Goal: Transaction & Acquisition: Obtain resource

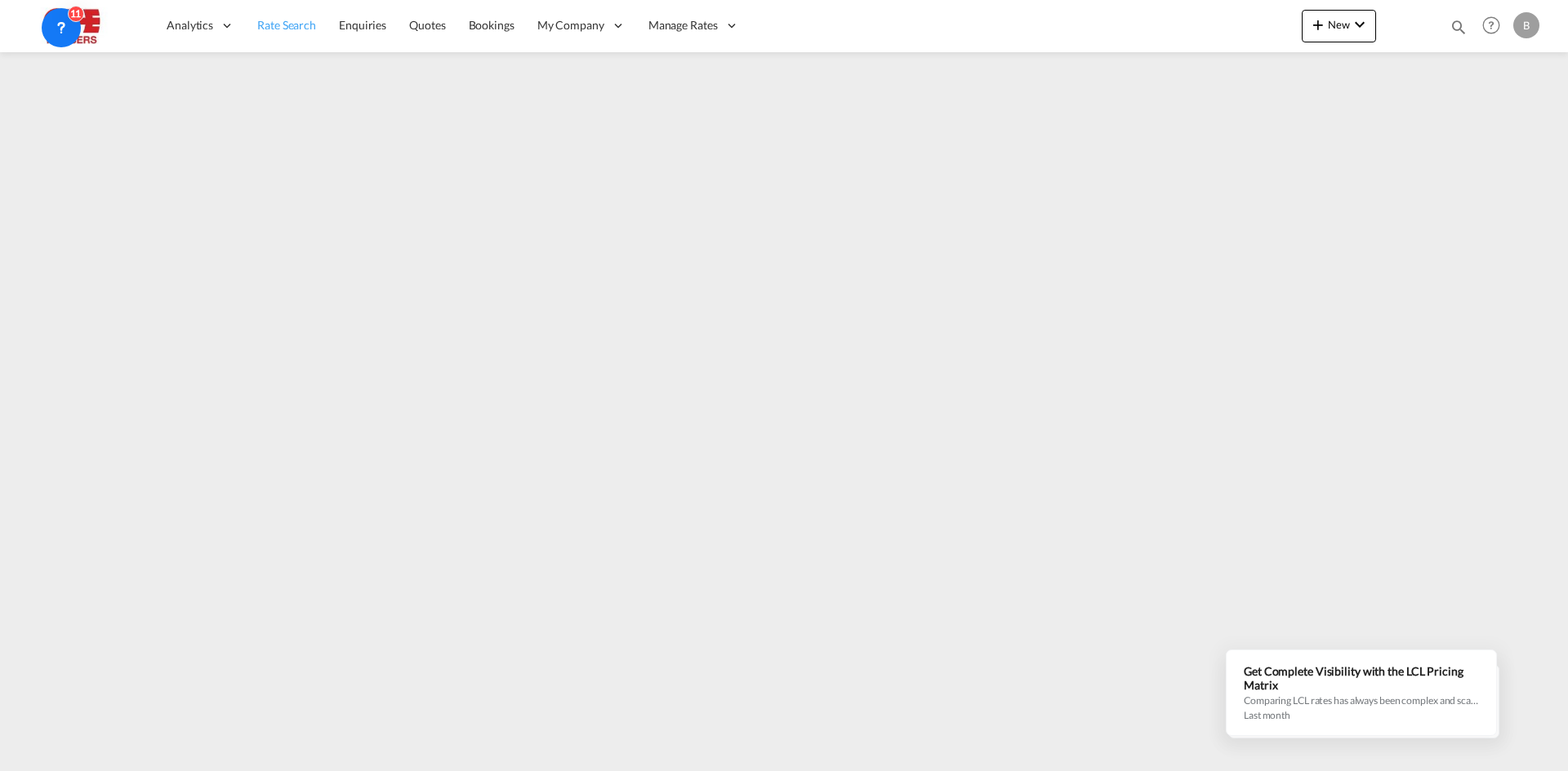
click at [287, 21] on span "Rate Search" at bounding box center [286, 25] width 59 height 14
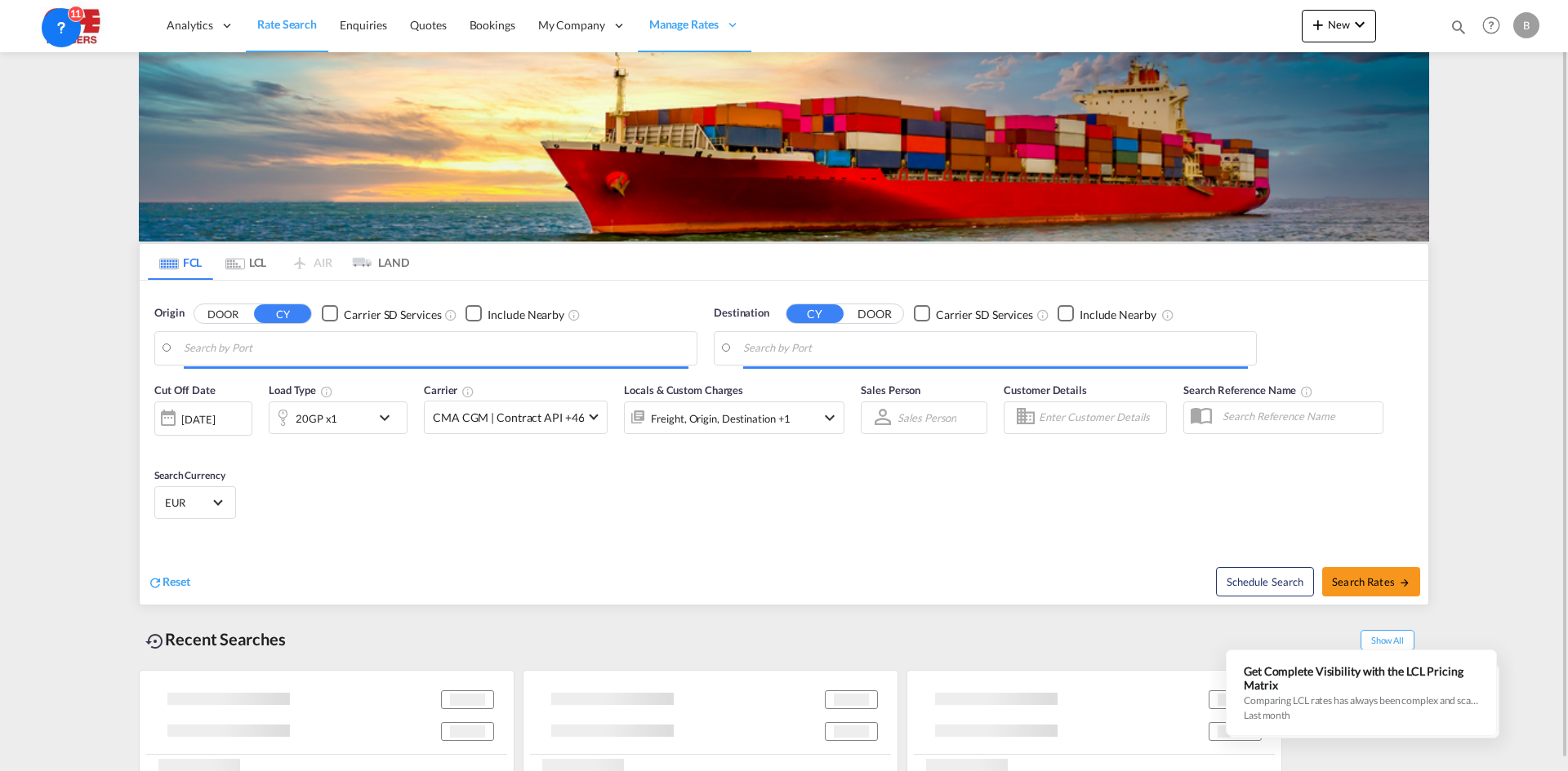
type input "Nansha Pt, CNNSA"
type input "[GEOGRAPHIC_DATA], BEANR"
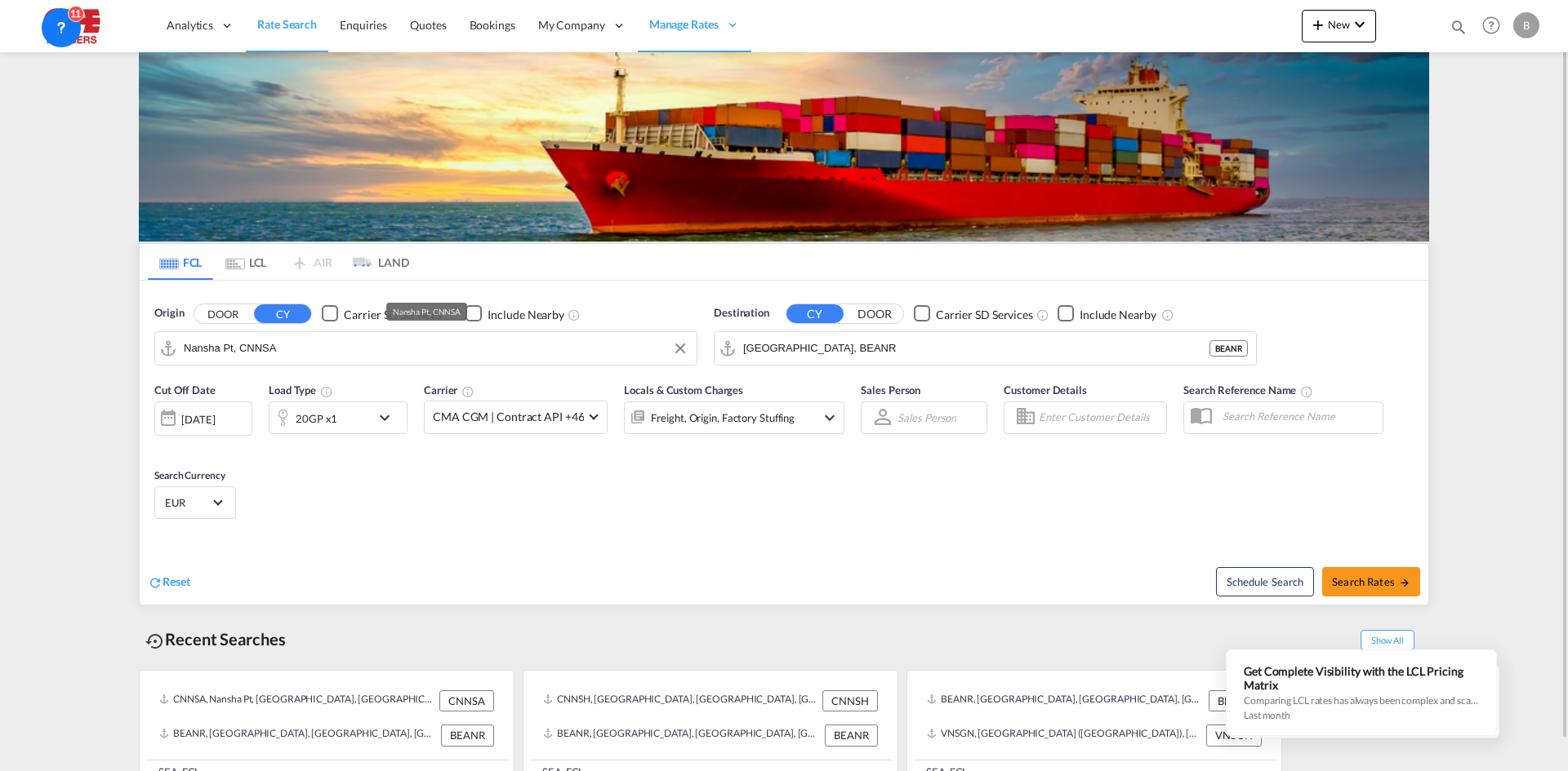
click at [287, 350] on input "Nansha Pt, CNNSA" at bounding box center [436, 348] width 505 height 24
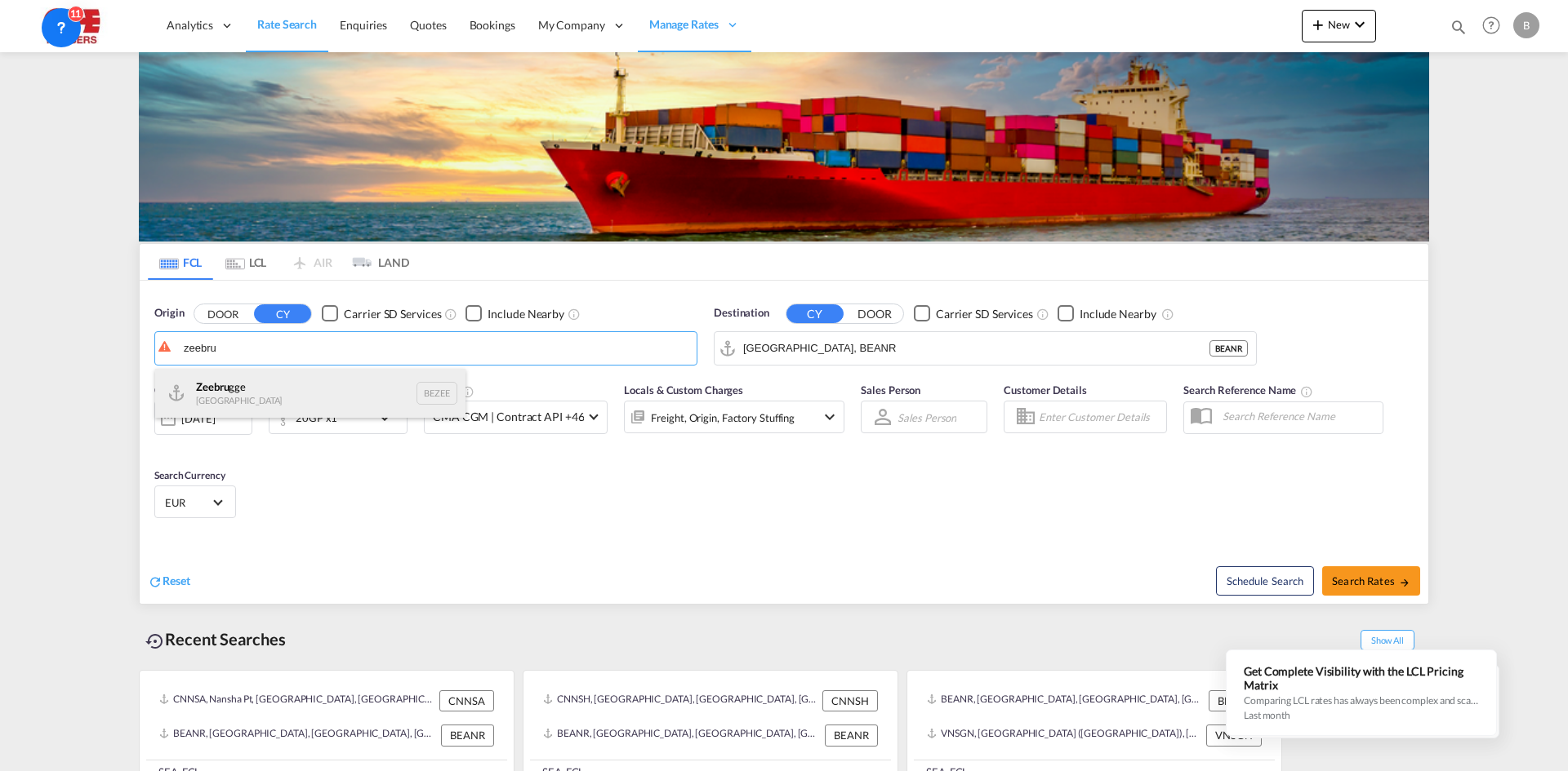
click at [278, 381] on div "Zeebru gge [GEOGRAPHIC_DATA] BEZEE" at bounding box center [310, 394] width 310 height 49
type input "Zeebrugge, [GEOGRAPHIC_DATA]"
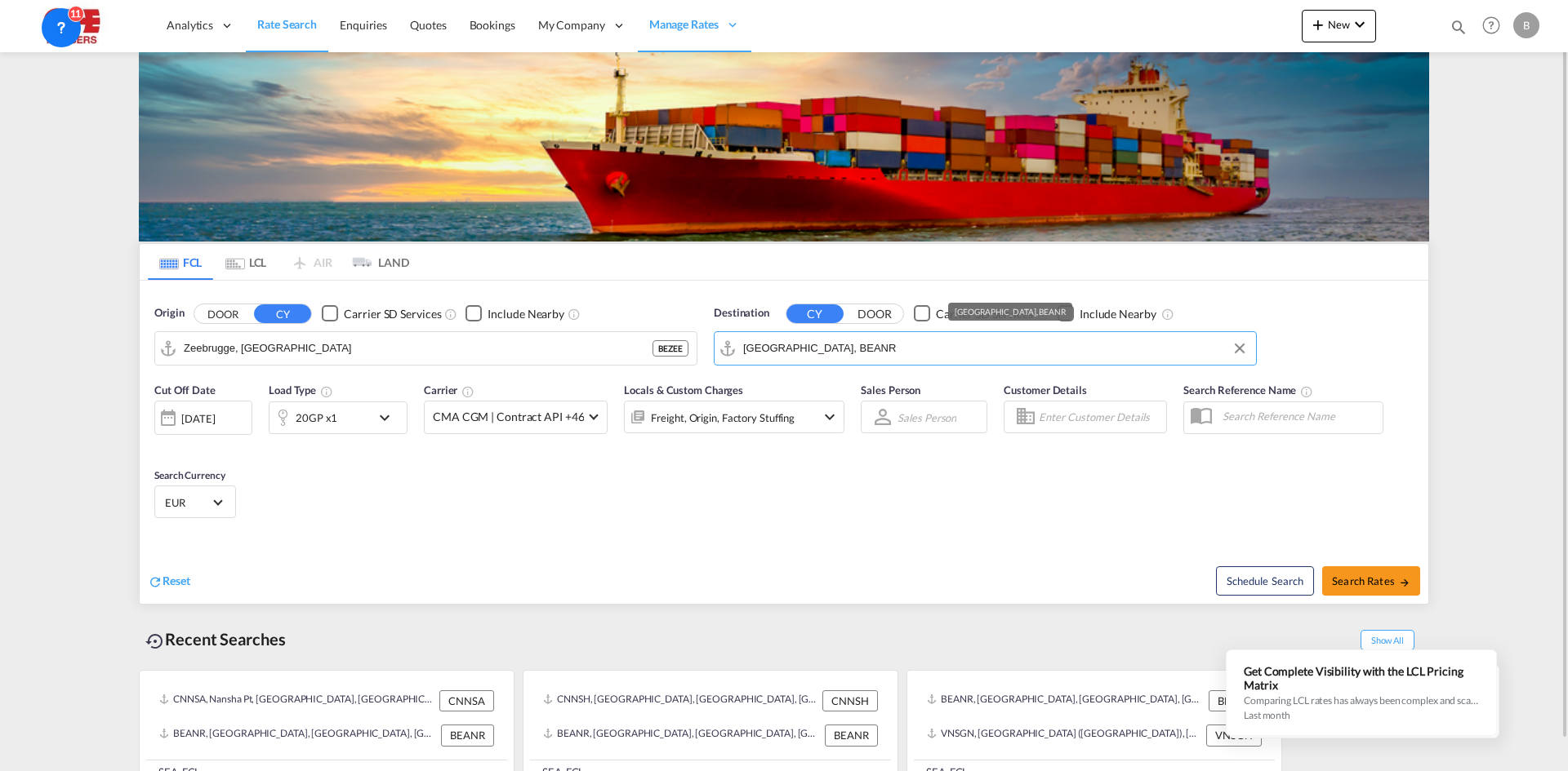
click at [847, 357] on input "[GEOGRAPHIC_DATA], BEANR" at bounding box center [996, 348] width 505 height 24
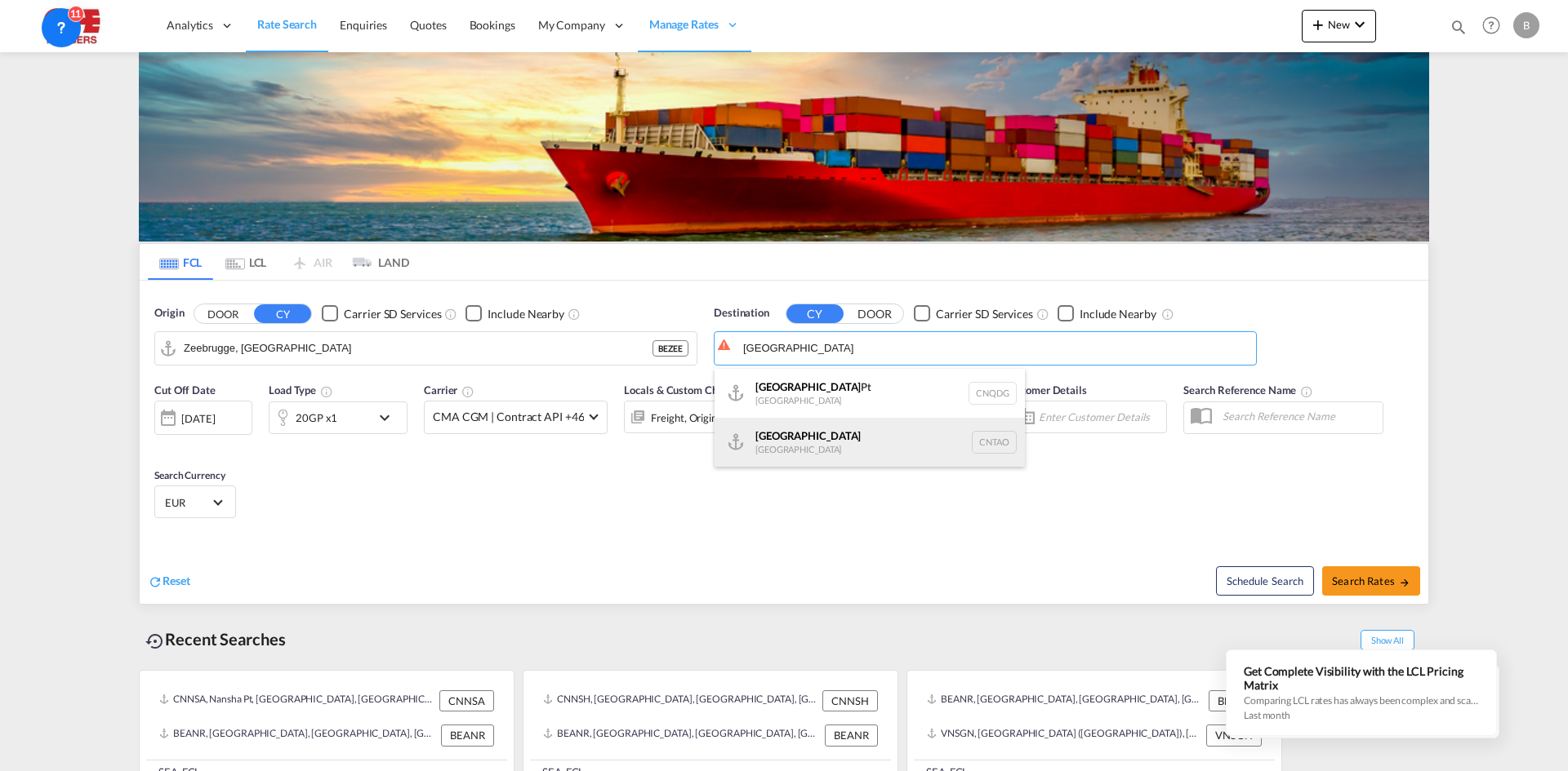
click at [810, 451] on div "Qingdao [GEOGRAPHIC_DATA] [GEOGRAPHIC_DATA]" at bounding box center [869, 443] width 310 height 49
type input "[GEOGRAPHIC_DATA], [GEOGRAPHIC_DATA]"
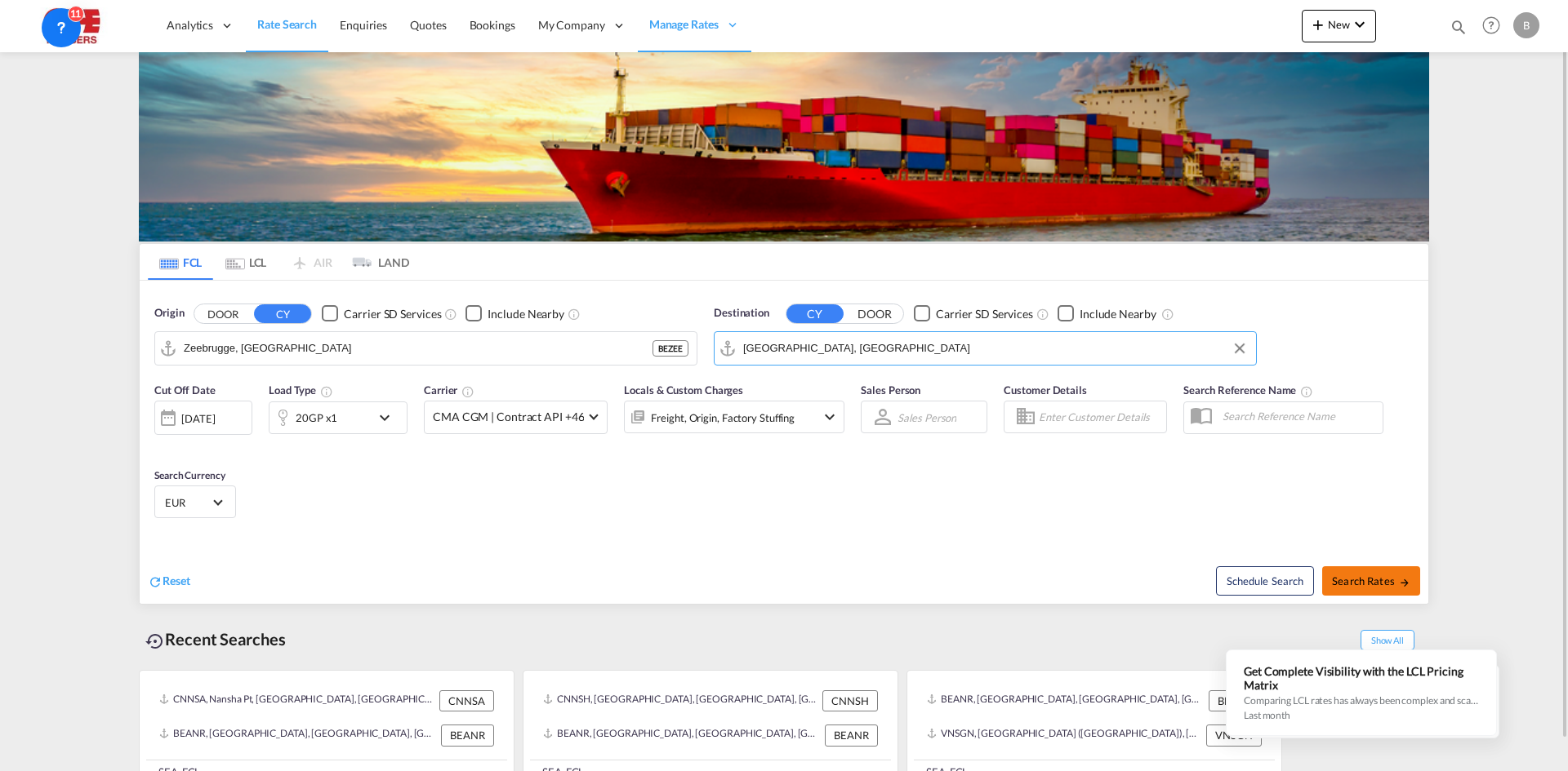
click at [1376, 576] on span "Search Rates" at bounding box center [1371, 581] width 79 height 13
type input "BEZEE to [GEOGRAPHIC_DATA] / [DATE]"
